Goal: Information Seeking & Learning: Learn about a topic

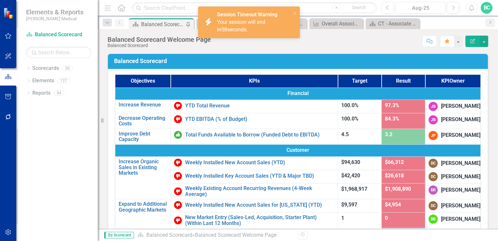
click at [150, 25] on div "Balanced Scorecard Welcome Page" at bounding box center [162, 24] width 43 height 8
click at [166, 25] on div "Balanced Scorecard Welcome Page" at bounding box center [162, 24] width 43 height 8
click at [294, 12] on icon "close" at bounding box center [295, 12] width 5 height 5
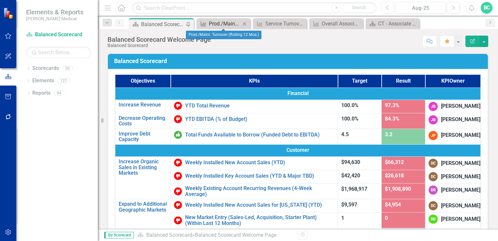
click at [225, 25] on div "Prod./Maint. Turnover (Rolling 12 Mos.)" at bounding box center [225, 24] width 32 height 8
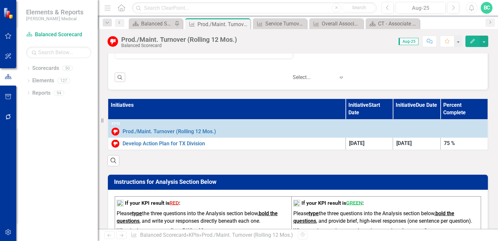
scroll to position [305, 0]
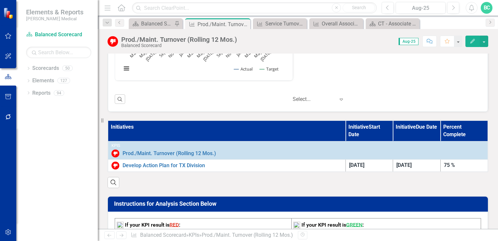
click at [130, 125] on th "Initiatives" at bounding box center [227, 130] width 238 height 21
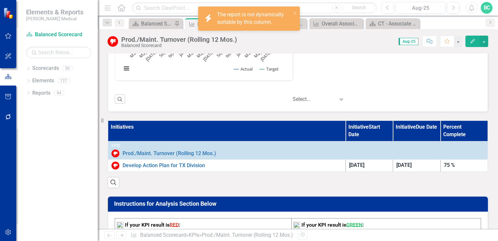
click at [130, 125] on th "Initiatives" at bounding box center [227, 130] width 238 height 21
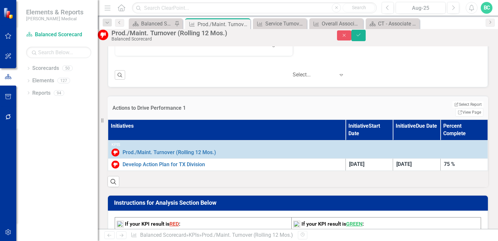
scroll to position [326, 0]
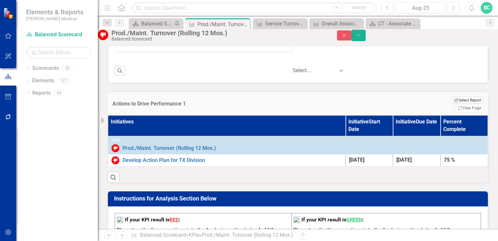
click at [452, 104] on button "Edit Report Select Report" at bounding box center [468, 100] width 32 height 7
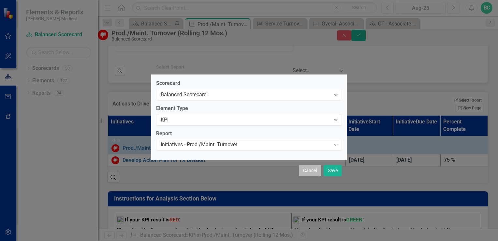
click at [316, 172] on button "Cancel" at bounding box center [310, 170] width 22 height 11
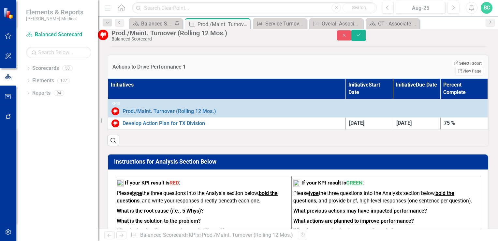
scroll to position [372, 0]
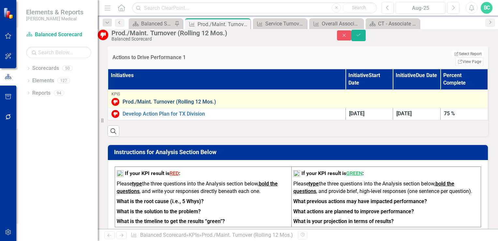
click at [170, 103] on link "Prod./Maint. Turnover (Rolling 12 Mos.)" at bounding box center [304, 102] width 362 height 6
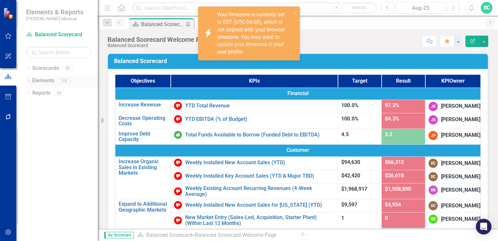
click at [28, 80] on icon "Dropdown" at bounding box center [28, 82] width 5 height 4
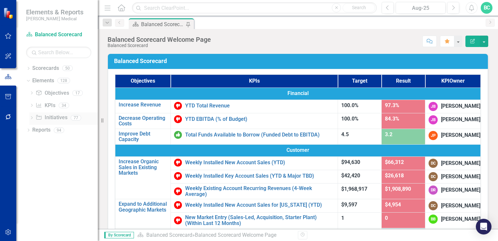
click at [33, 117] on icon "Dropdown" at bounding box center [31, 118] width 5 height 4
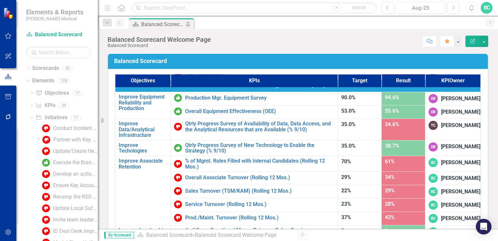
scroll to position [413, 0]
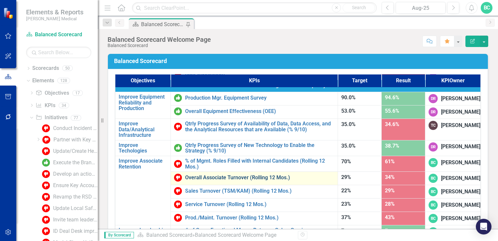
click at [209, 174] on link "Overall Associate Turnover (Rolling 12 Mos.)" at bounding box center [259, 177] width 149 height 6
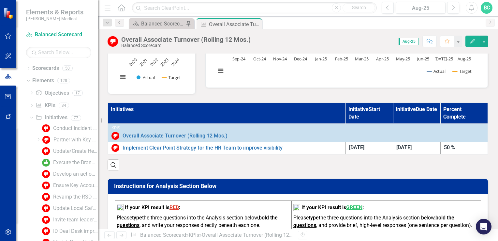
scroll to position [172, 0]
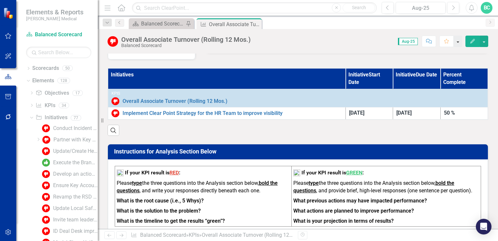
click at [459, 41] on button "button" at bounding box center [458, 41] width 8 height 11
click at [350, 57] on div "Overall Associate Turnover - Prior Years Chart Combination chart with 2 data se…" at bounding box center [298, 175] width 391 height 510
click at [486, 42] on button "button" at bounding box center [484, 41] width 8 height 11
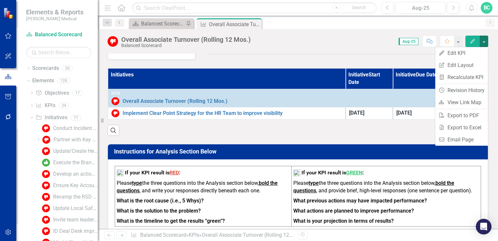
click at [311, 52] on div "Overall Associate Turnover (Rolling 12 Mos.) Balanced Scorecard Score: 0.00 Aug…" at bounding box center [298, 129] width 400 height 200
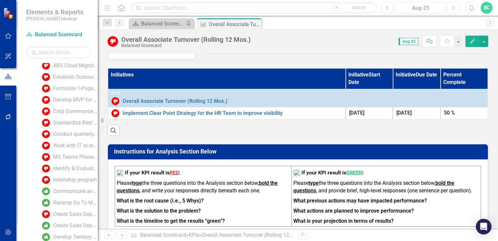
scroll to position [720, 0]
